Goal: Obtain resource: Obtain resource

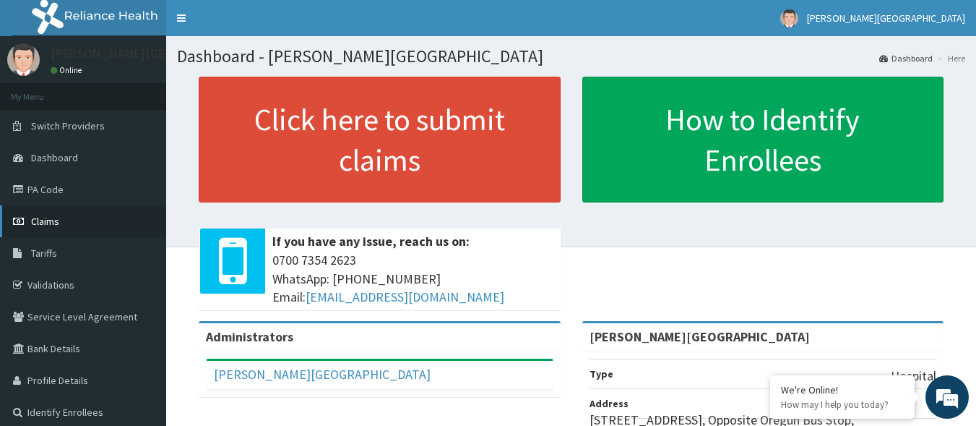
click at [83, 223] on link "Claims" at bounding box center [83, 221] width 166 height 32
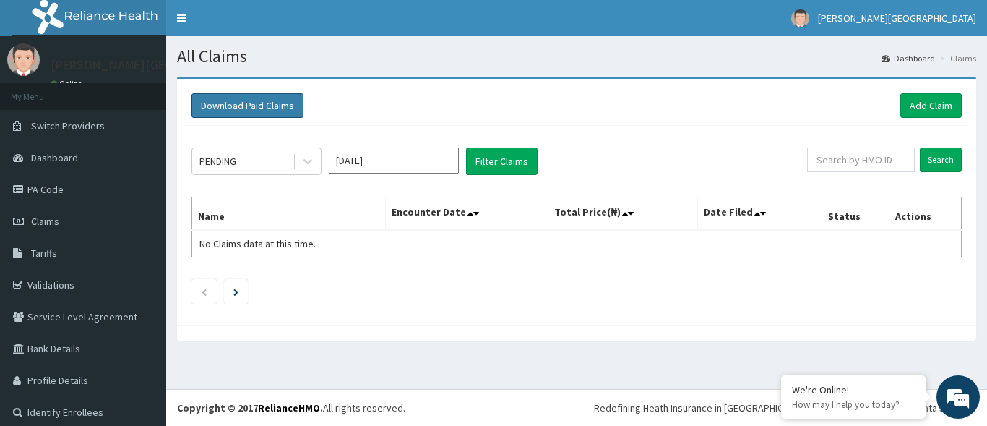
click at [257, 110] on button "Download Paid Claims" at bounding box center [247, 105] width 112 height 25
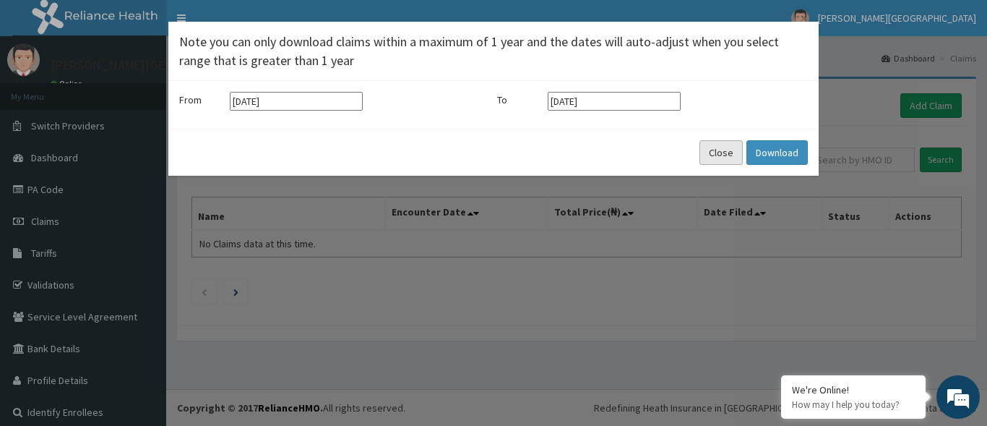
click at [726, 149] on button "Close" at bounding box center [720, 152] width 43 height 25
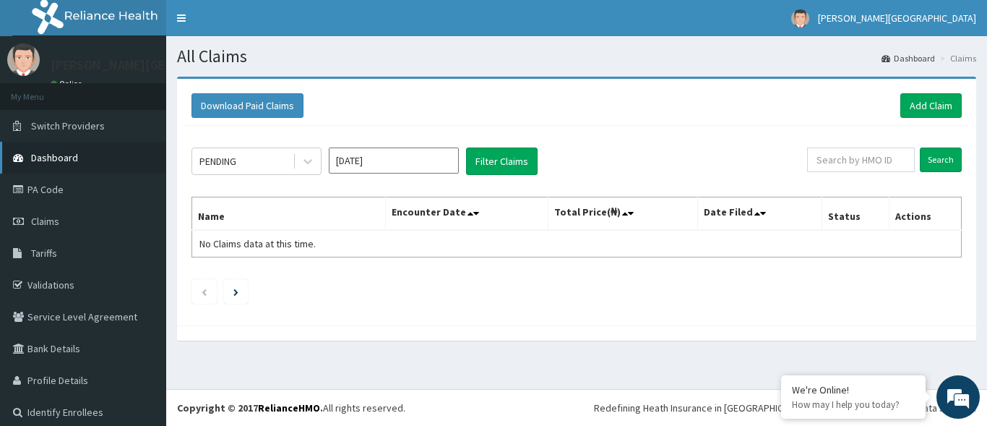
click at [92, 162] on link "Dashboard" at bounding box center [83, 158] width 166 height 32
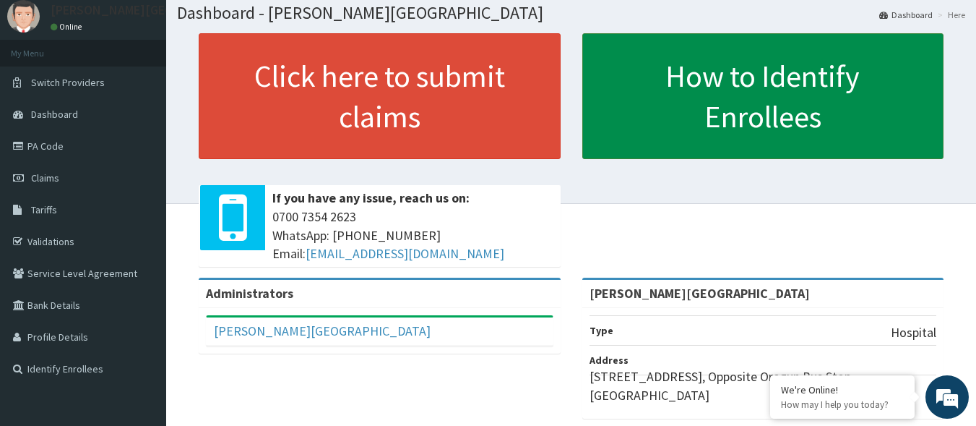
click at [639, 72] on link "How to Identify Enrollees" at bounding box center [763, 96] width 362 height 126
